Goal: Task Accomplishment & Management: Manage account settings

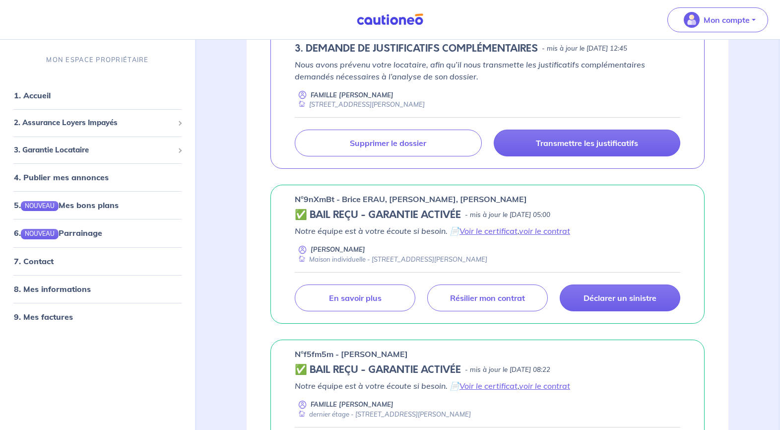
scroll to position [542, 0]
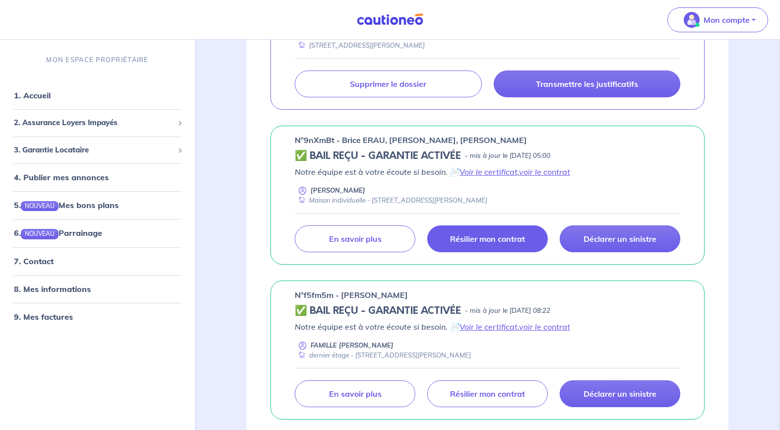
click at [504, 234] on p "Résilier mon contrat" at bounding box center [487, 239] width 75 height 10
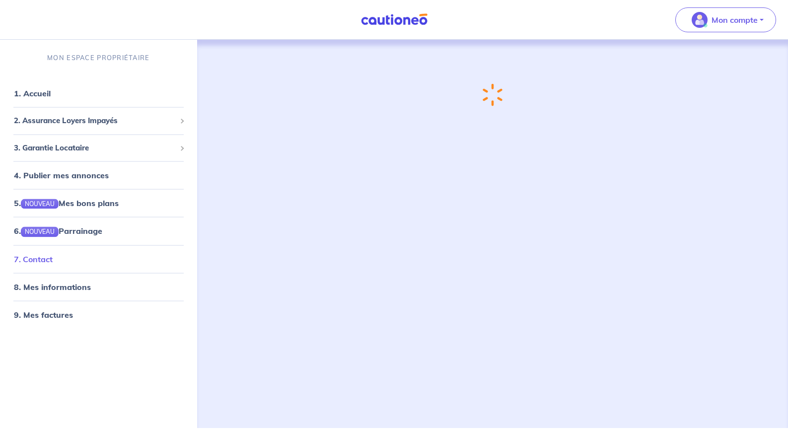
click at [43, 261] on link "7. Contact" at bounding box center [33, 259] width 39 height 10
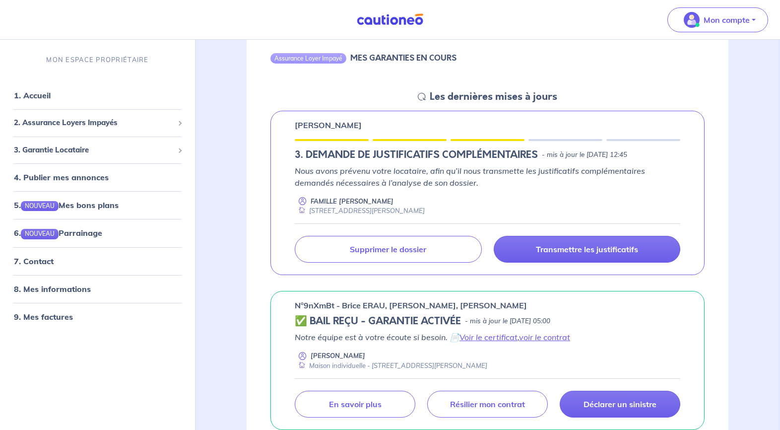
scroll to position [210, 0]
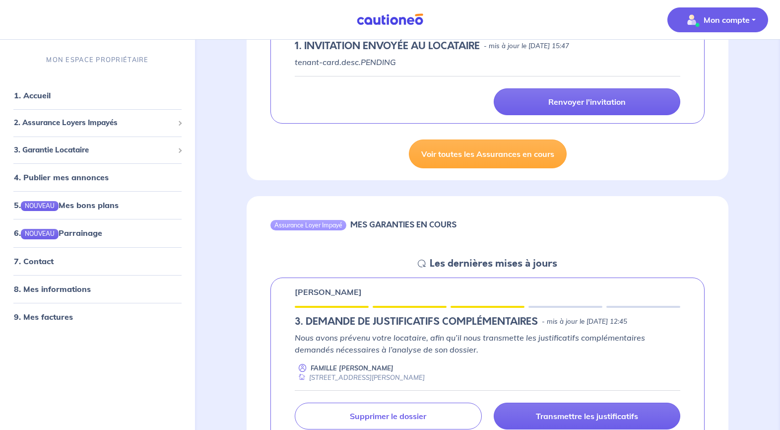
click at [756, 21] on button "Mon compte" at bounding box center [718, 19] width 101 height 25
click at [355, 110] on div "Renvoyer l'invitation" at bounding box center [488, 101] width 398 height 27
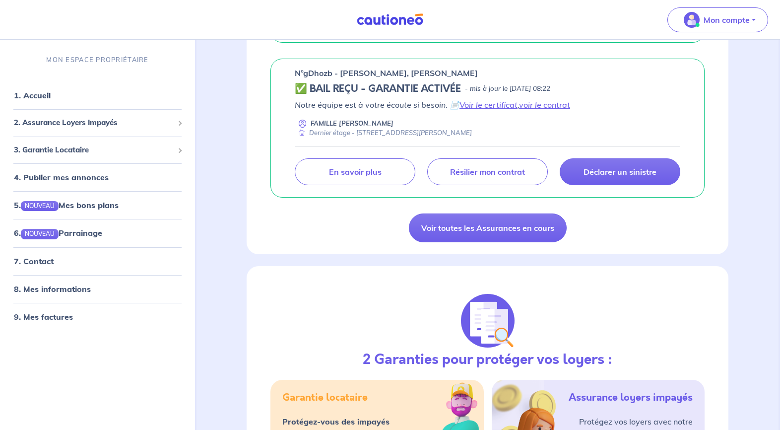
scroll to position [1139, 0]
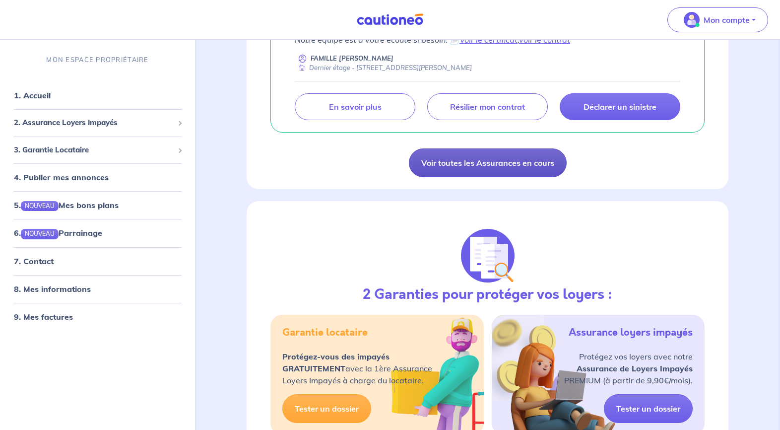
click at [503, 163] on link "Voir toutes les Assurances en cours" at bounding box center [488, 162] width 158 height 29
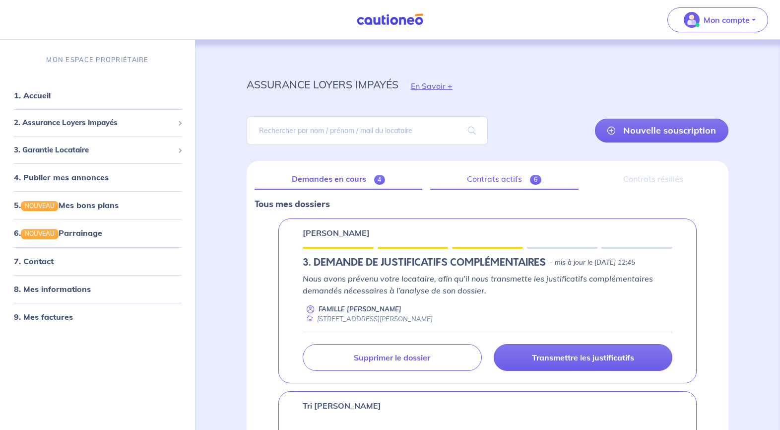
click at [492, 177] on link "Contrats actifs 6" at bounding box center [504, 179] width 148 height 21
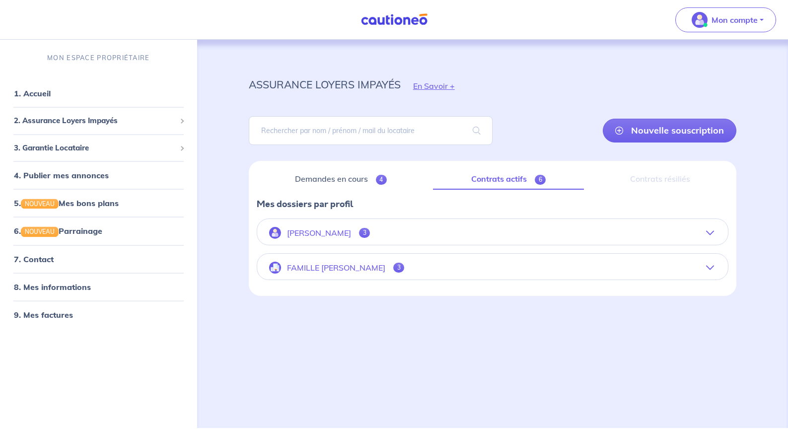
click at [708, 268] on icon "button" at bounding box center [710, 268] width 8 height 8
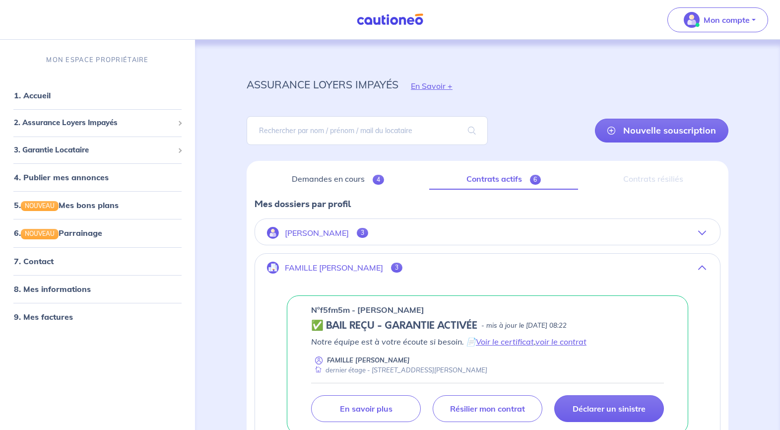
click at [701, 233] on icon "button" at bounding box center [702, 233] width 8 height 8
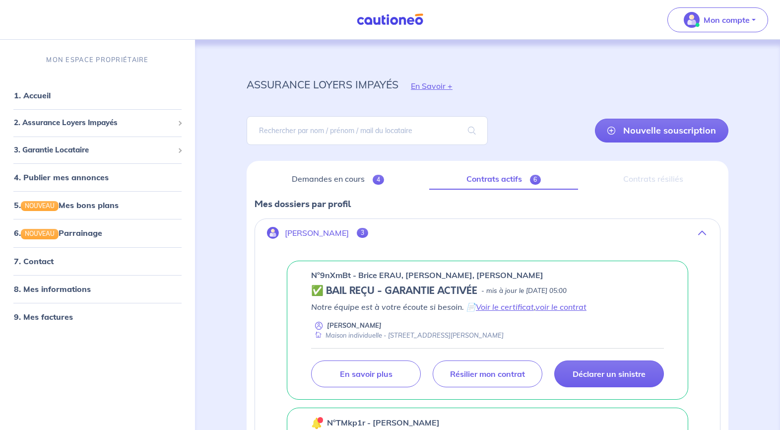
click at [524, 180] on link "Contrats actifs 6" at bounding box center [503, 179] width 149 height 21
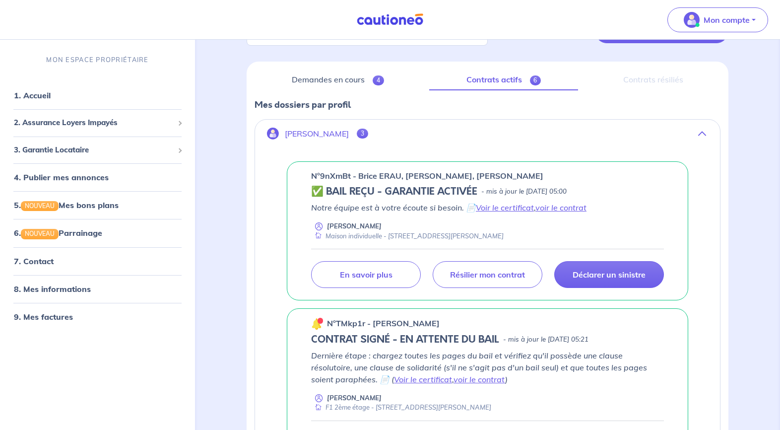
scroll to position [24, 0]
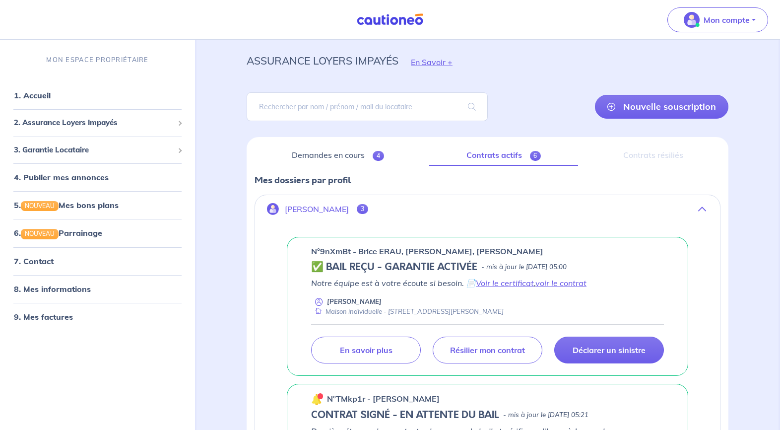
click at [703, 207] on icon "button" at bounding box center [702, 209] width 8 height 8
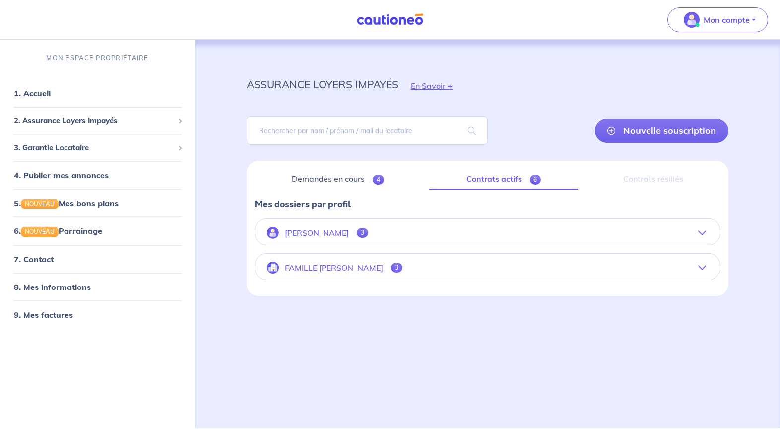
scroll to position [0, 0]
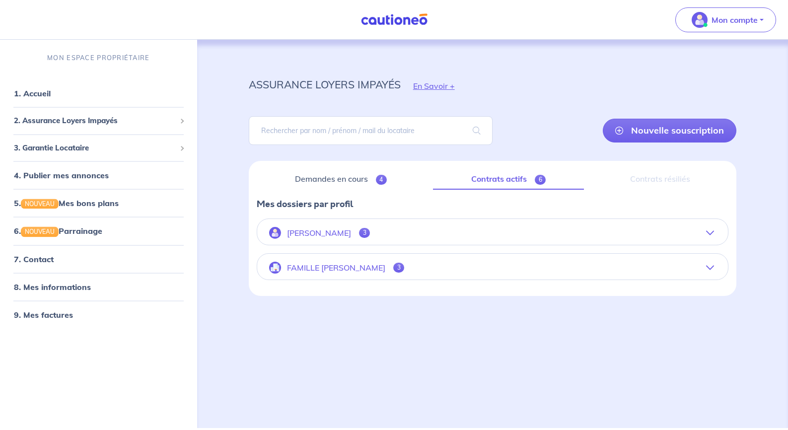
click at [712, 267] on icon "button" at bounding box center [710, 268] width 8 height 8
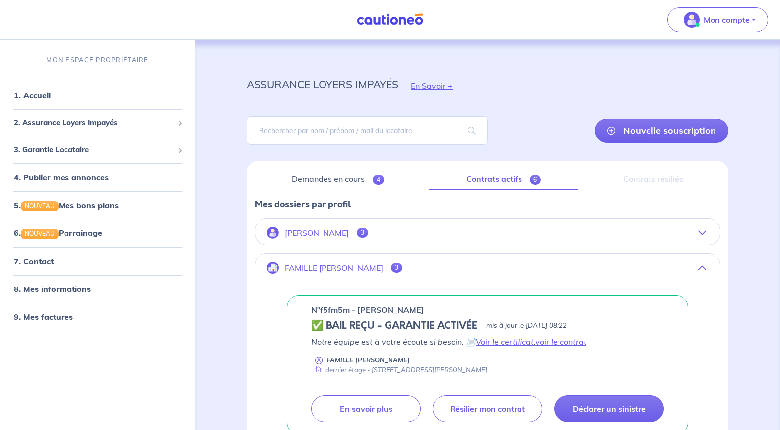
click at [703, 267] on icon "button" at bounding box center [702, 268] width 8 height 8
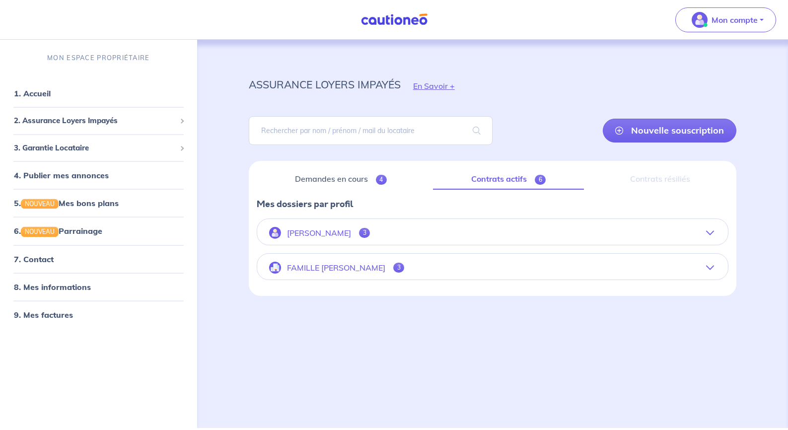
click at [498, 176] on link "Contrats actifs 6" at bounding box center [508, 179] width 151 height 21
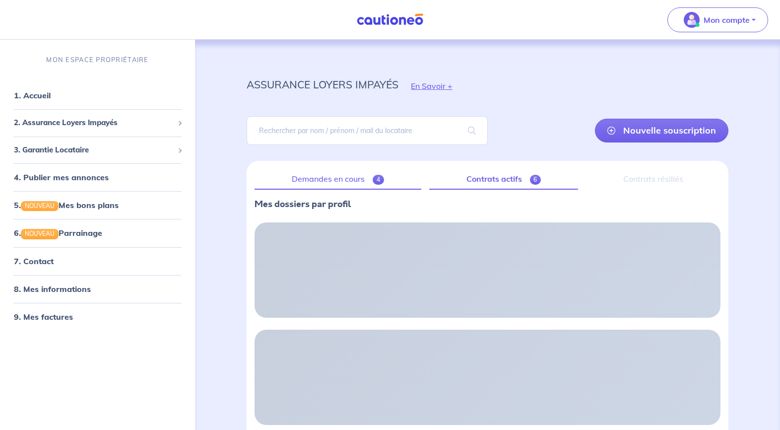
click at [350, 179] on link "Demandes en cours 4" at bounding box center [338, 179] width 167 height 21
click at [498, 182] on link "Contrats actifs 6" at bounding box center [504, 179] width 148 height 21
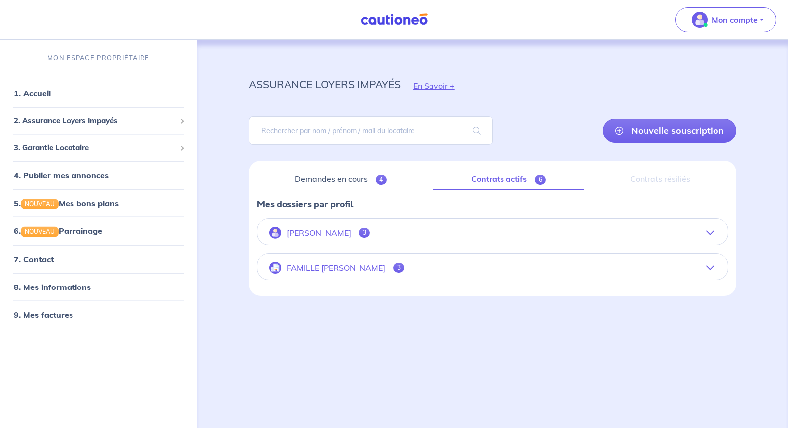
click at [710, 231] on icon "button" at bounding box center [710, 233] width 8 height 8
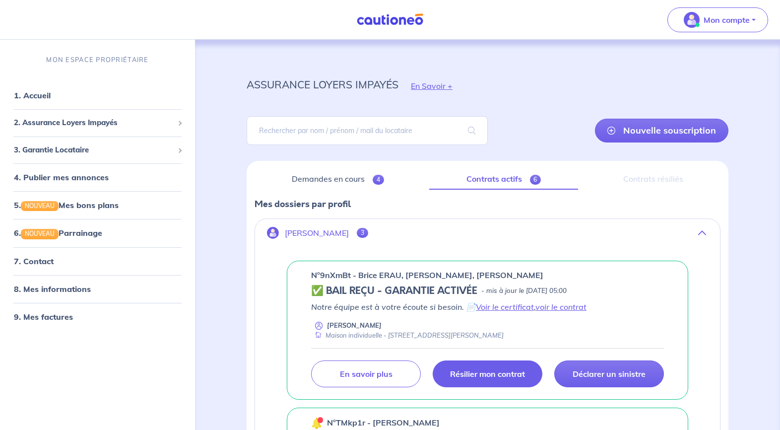
click at [497, 373] on p "Résilier mon contrat" at bounding box center [487, 374] width 75 height 10
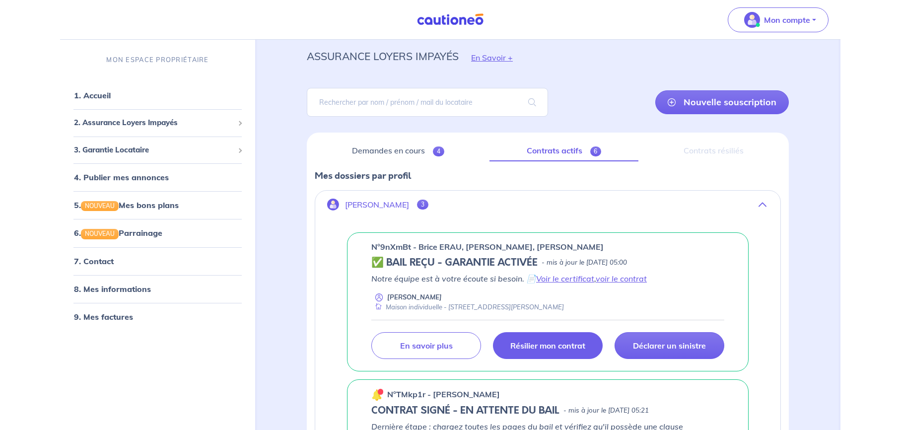
scroll to position [91, 0]
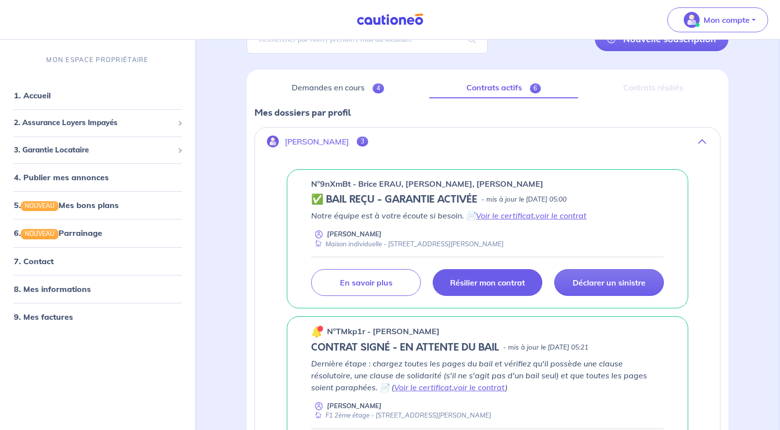
click at [564, 215] on link "voir le contrat" at bounding box center [561, 215] width 51 height 10
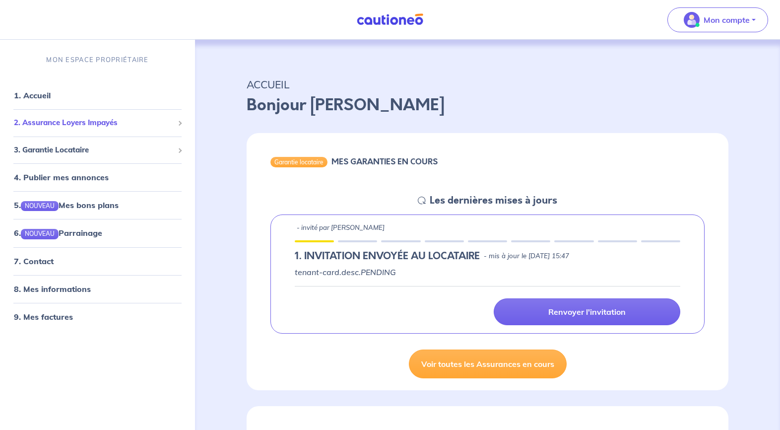
click at [64, 122] on span "2. Assurance Loyers Impayés" at bounding box center [94, 122] width 160 height 11
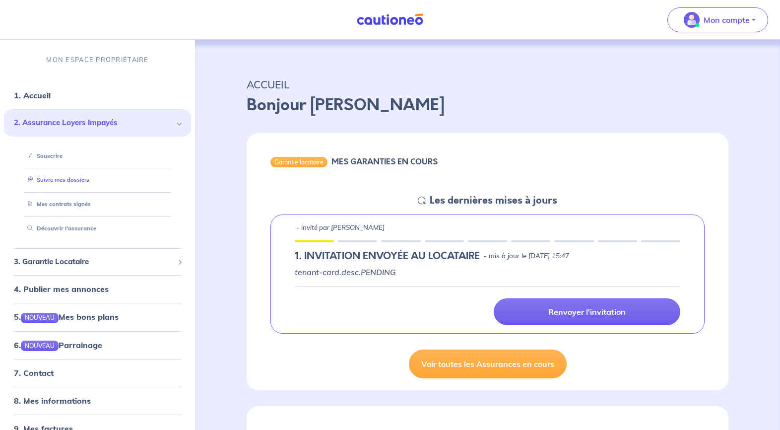
click at [64, 179] on link "Suivre mes dossiers" at bounding box center [56, 179] width 66 height 7
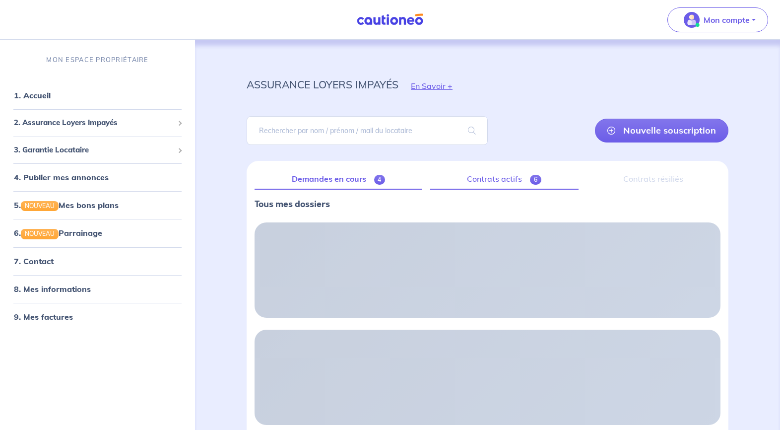
click at [509, 181] on link "Contrats actifs 6" at bounding box center [504, 179] width 148 height 21
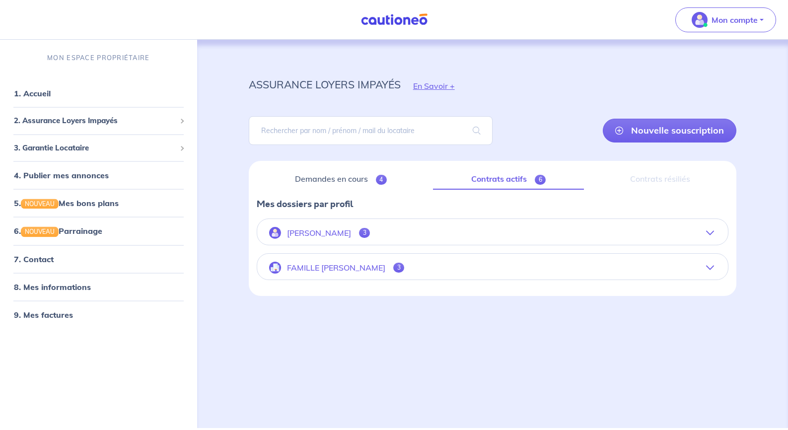
click at [712, 232] on icon "button" at bounding box center [710, 233] width 8 height 8
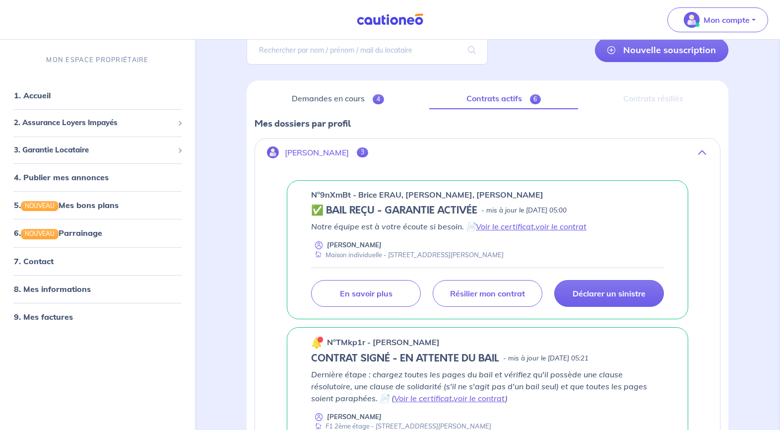
scroll to position [82, 0]
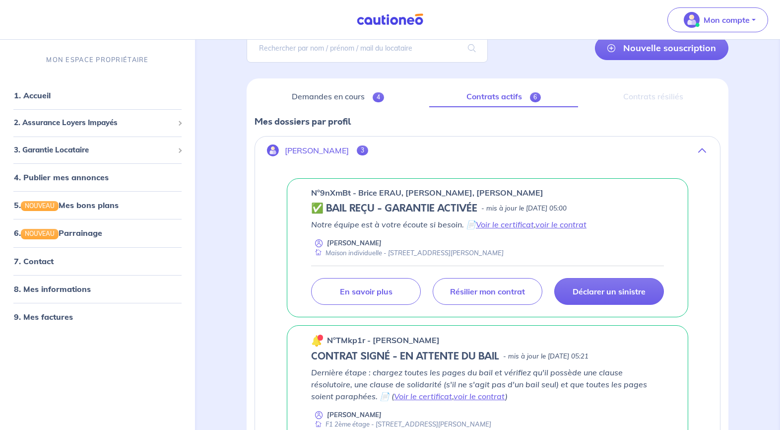
click at [701, 149] on icon "button" at bounding box center [702, 150] width 8 height 8
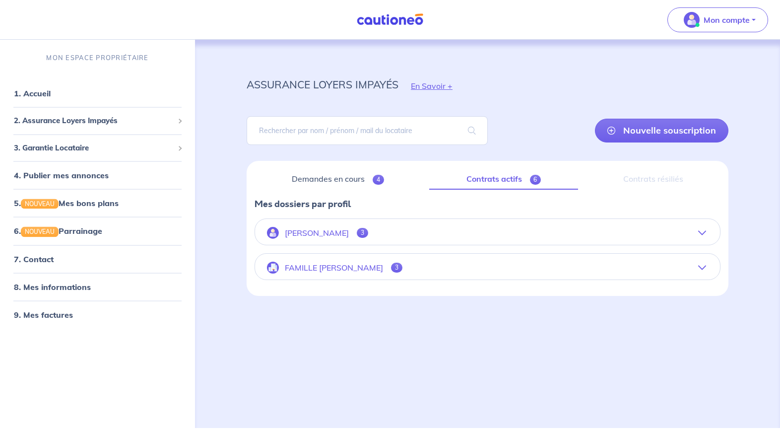
scroll to position [0, 0]
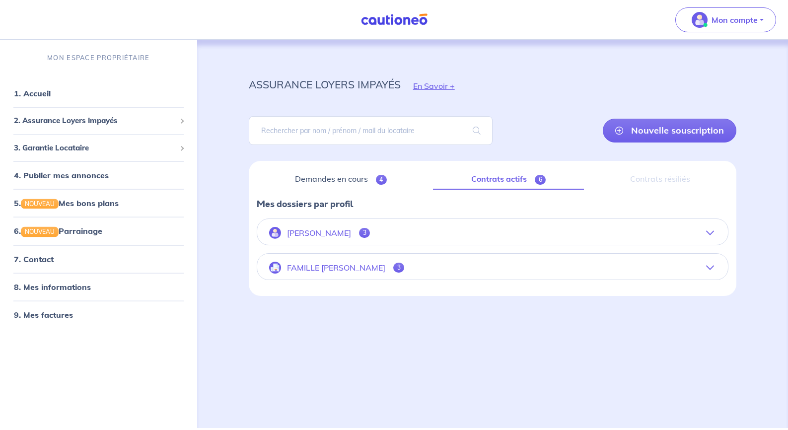
click at [709, 269] on icon "button" at bounding box center [710, 268] width 8 height 8
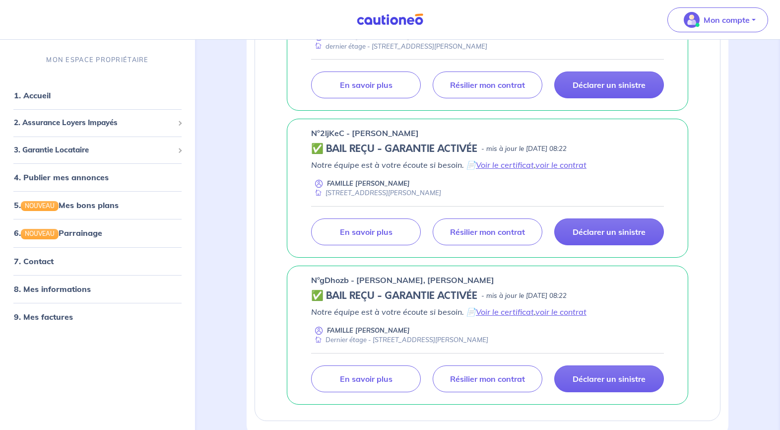
scroll to position [326, 0]
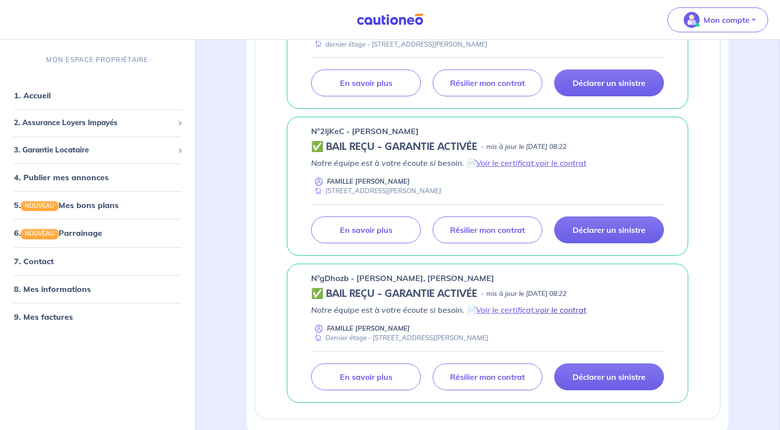
click at [561, 309] on link "voir le contrat" at bounding box center [561, 310] width 51 height 10
